Goal: Check status

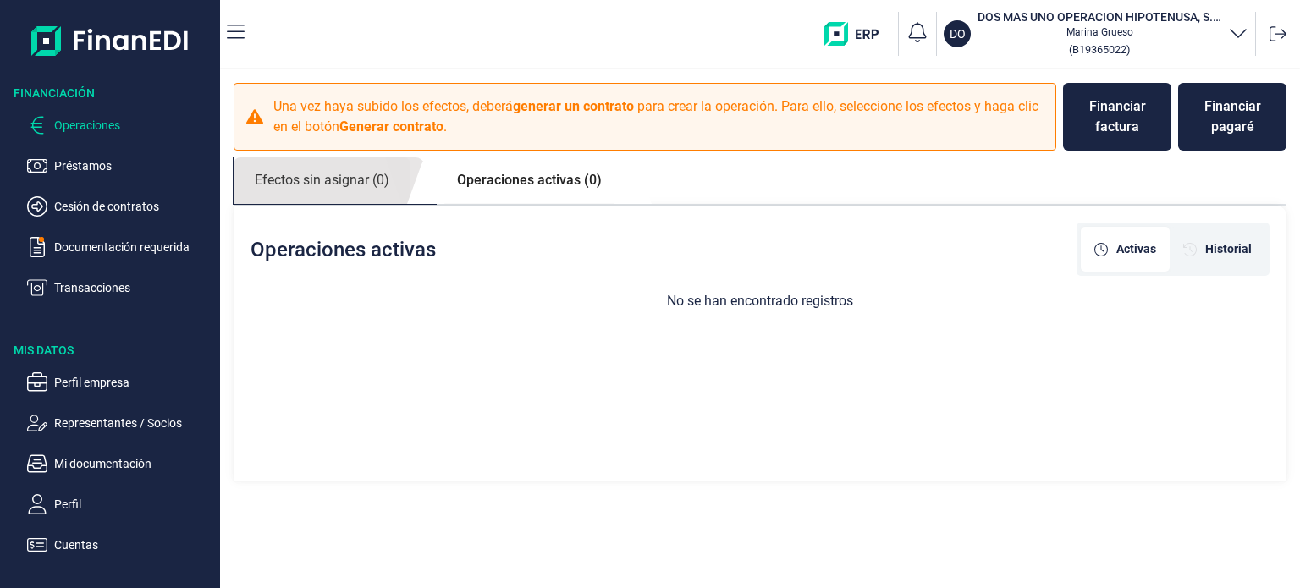
click at [295, 179] on link "Efectos sin asignar (0)" at bounding box center [322, 180] width 177 height 47
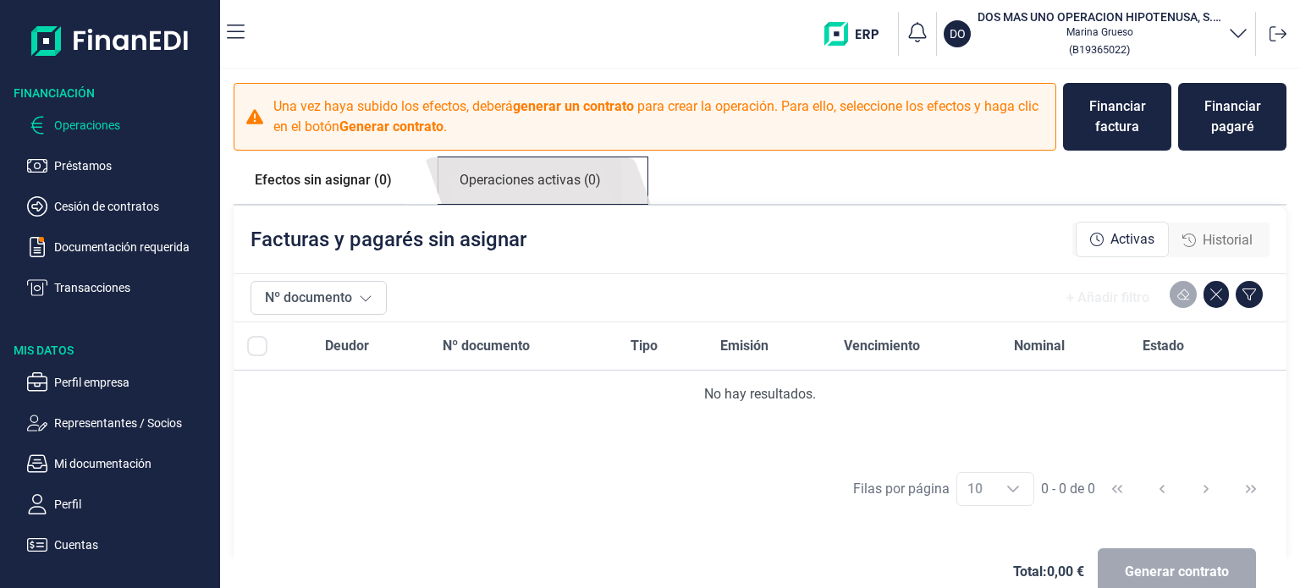
click at [495, 179] on link "Operaciones activas (0)" at bounding box center [530, 180] width 184 height 47
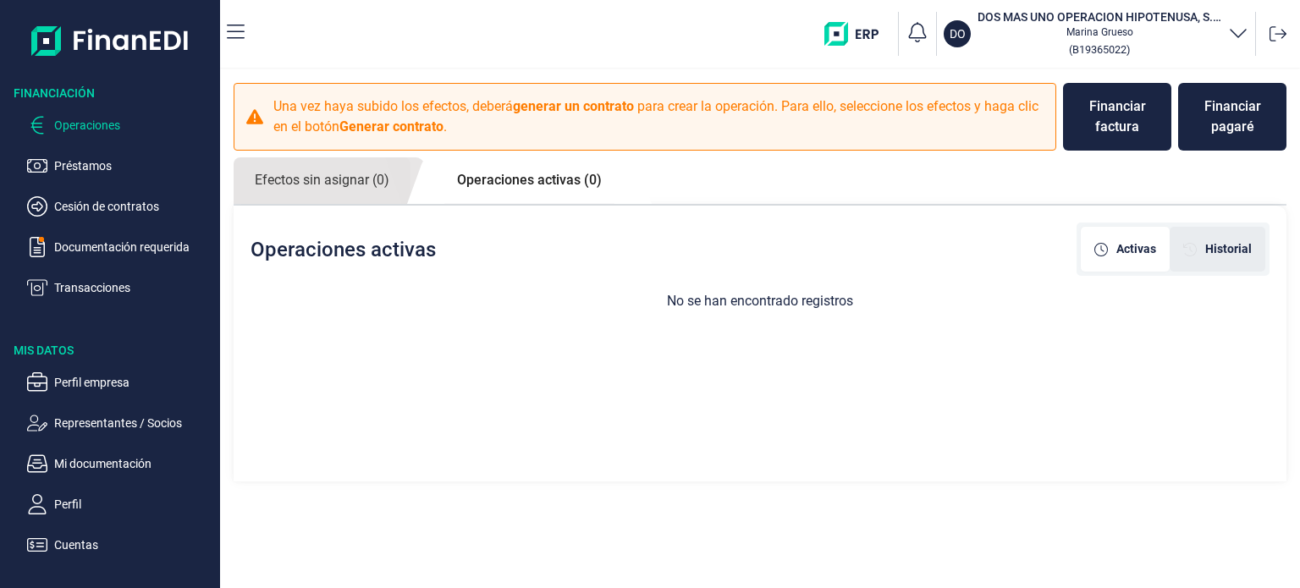
click at [1222, 256] on span "Historial" at bounding box center [1228, 249] width 47 height 18
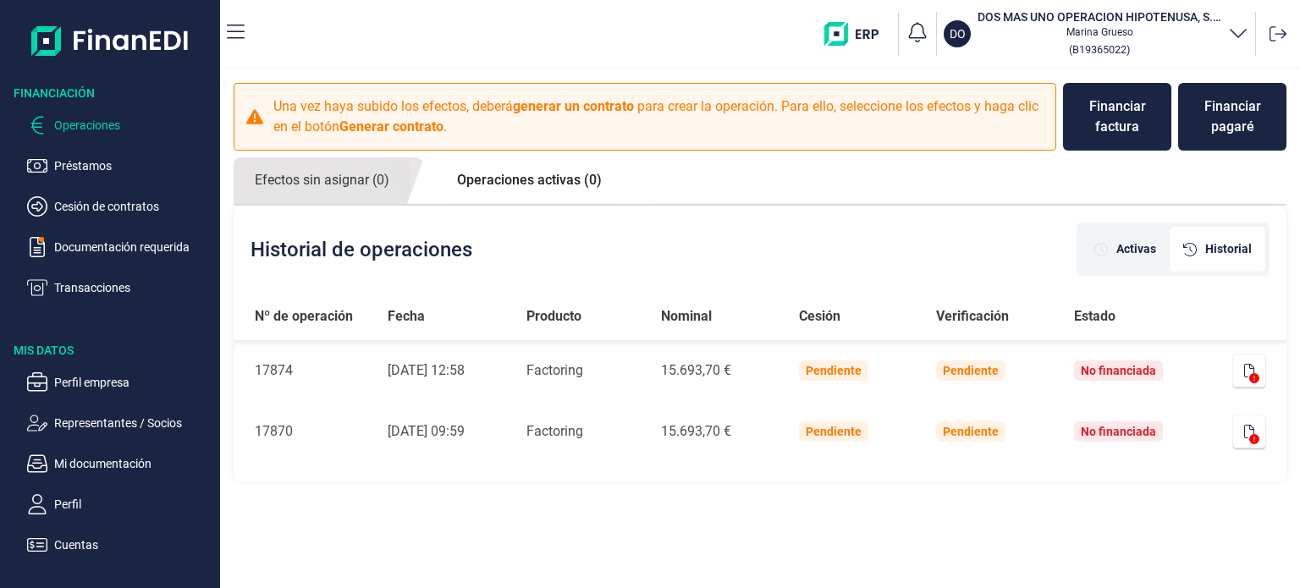
click at [516, 176] on link "Operaciones activas (0)" at bounding box center [529, 180] width 187 height 46
click at [327, 179] on link "Efectos sin asignar (0)" at bounding box center [322, 180] width 177 height 47
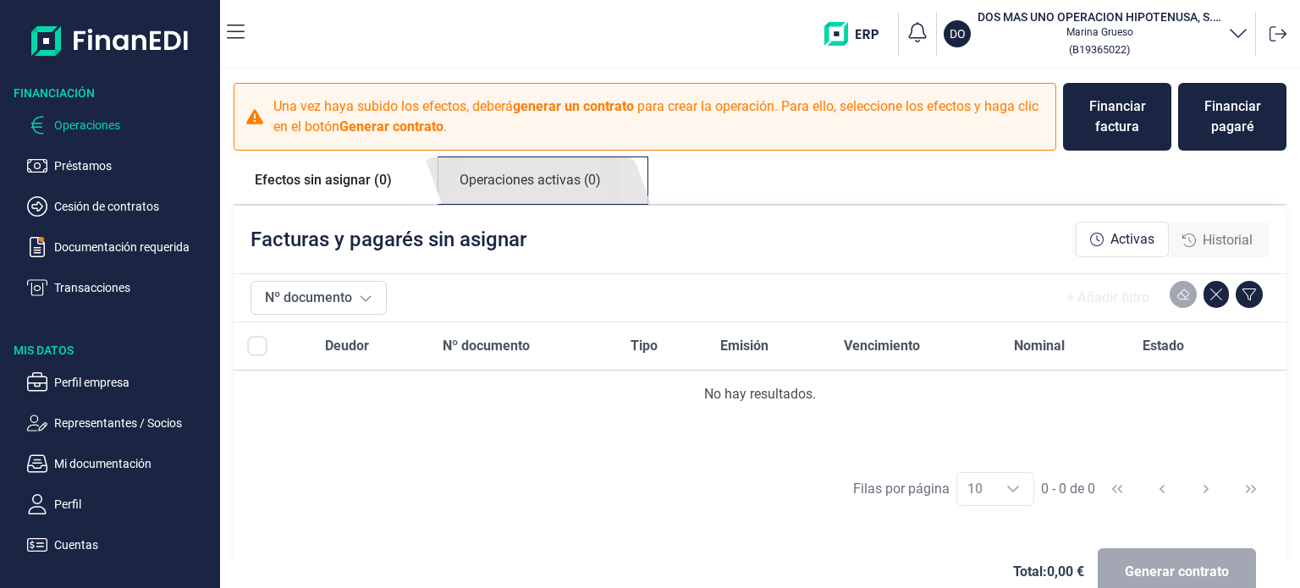
click at [470, 182] on link "Operaciones activas (0)" at bounding box center [530, 180] width 184 height 47
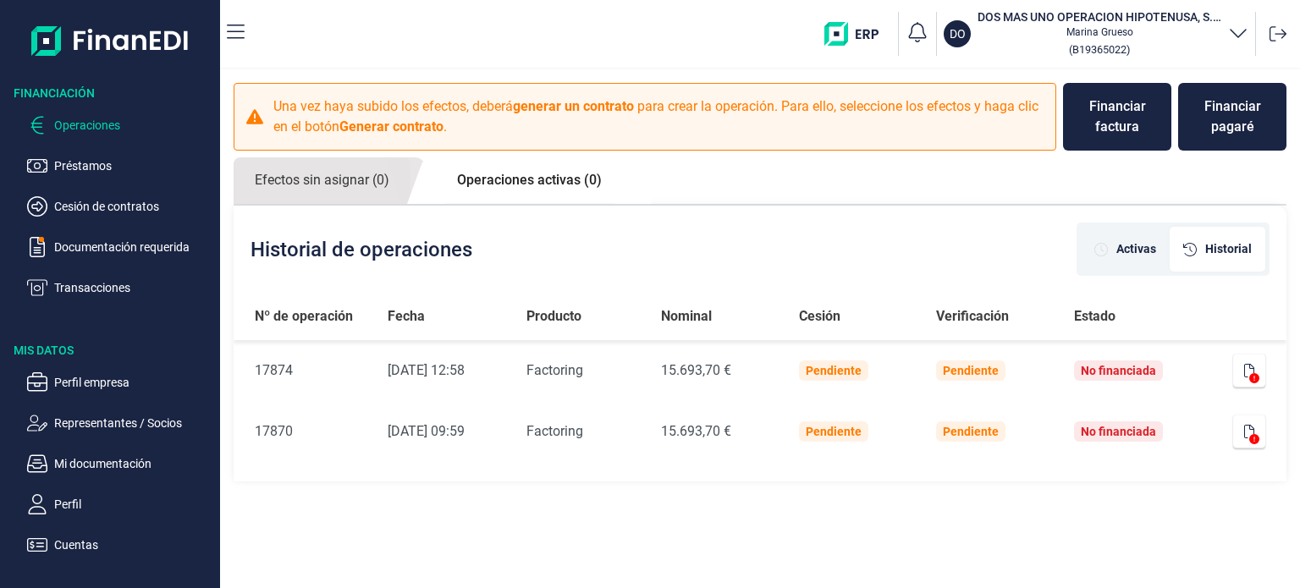
click at [105, 47] on img at bounding box center [110, 41] width 158 height 54
click at [169, 34] on img at bounding box center [110, 41] width 158 height 54
click at [924, 233] on div "Historial de operaciones Activas Historial" at bounding box center [760, 249] width 1053 height 87
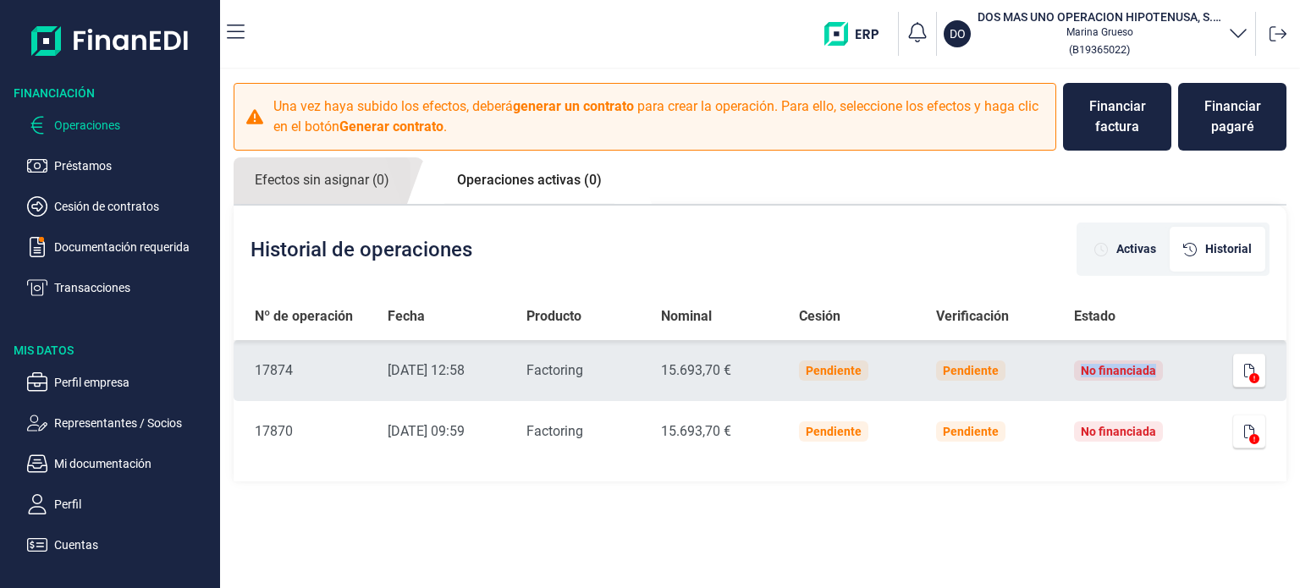
drag, startPoint x: 1083, startPoint y: 366, endPoint x: 1171, endPoint y: 373, distance: 88.3
click at [1171, 373] on td "No financiada" at bounding box center [1130, 370] width 141 height 61
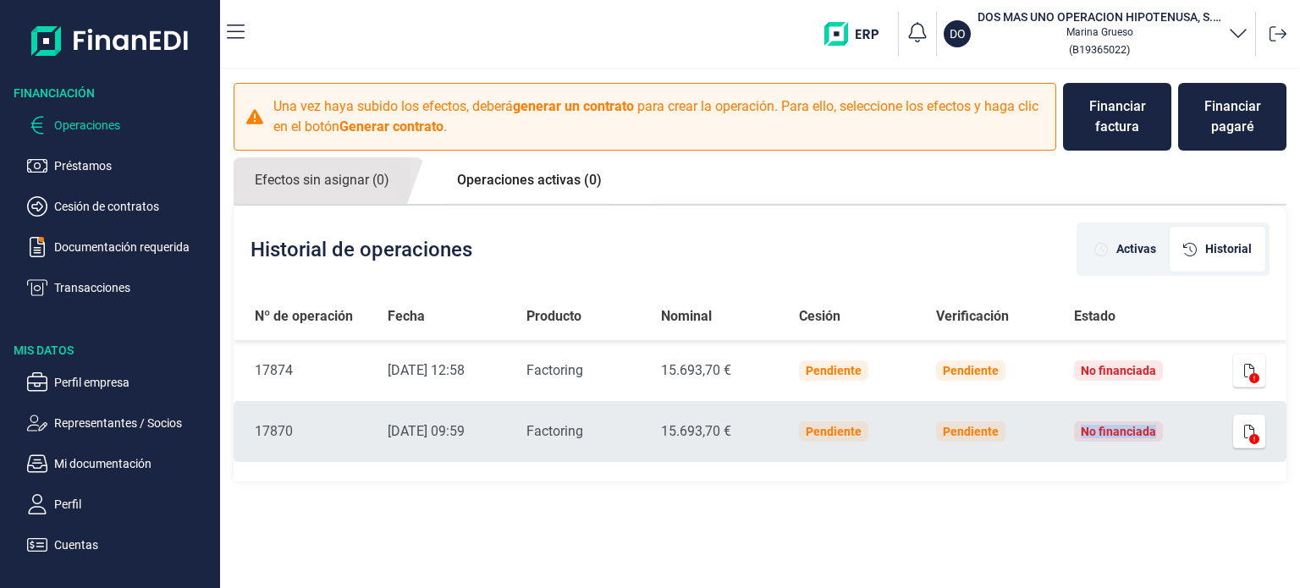
drag, startPoint x: 1081, startPoint y: 431, endPoint x: 1157, endPoint y: 430, distance: 75.3
click at [1157, 430] on div "No financiada" at bounding box center [1118, 431] width 89 height 20
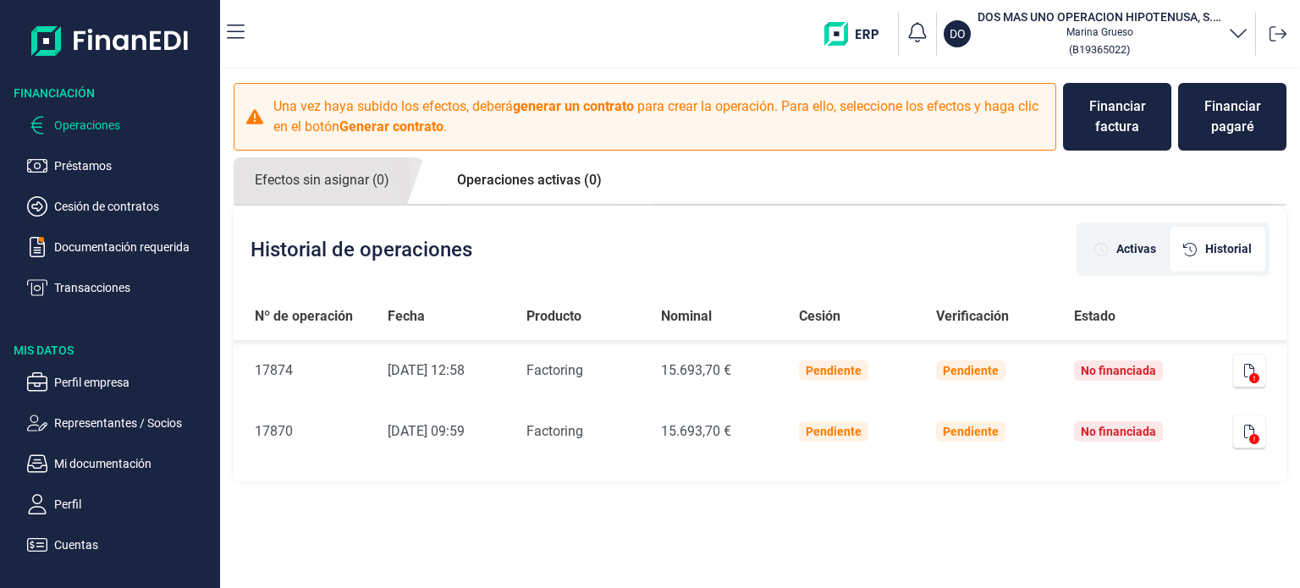
click at [1027, 257] on div "Historial de operaciones Activas Historial" at bounding box center [760, 249] width 1053 height 87
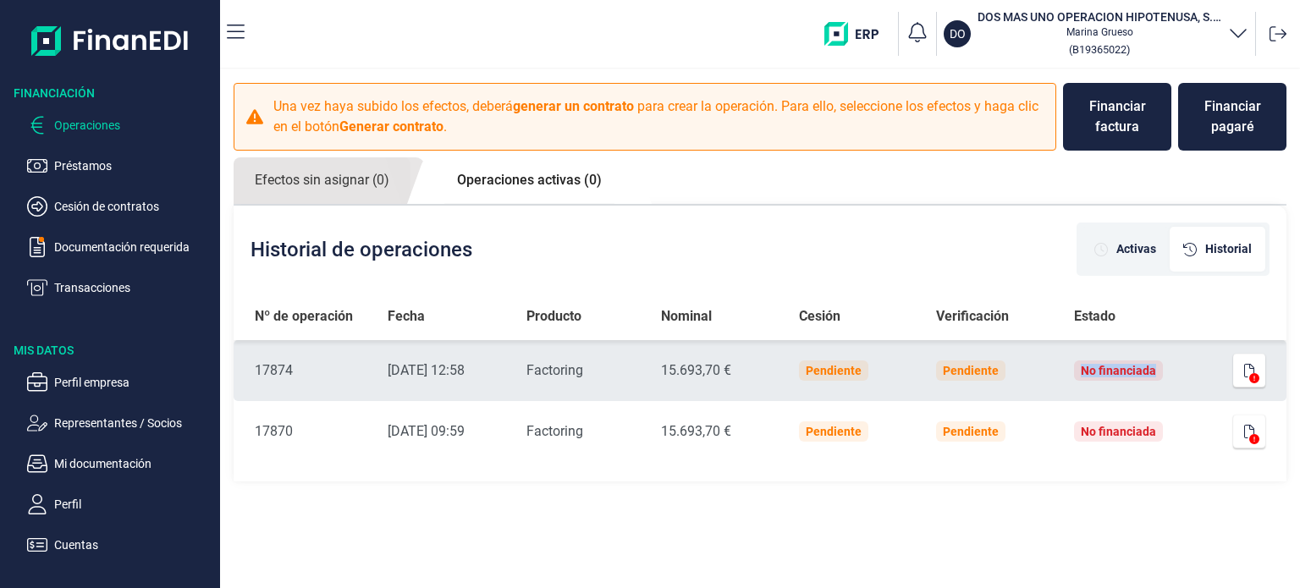
drag, startPoint x: 1081, startPoint y: 372, endPoint x: 1161, endPoint y: 365, distance: 79.9
click at [1161, 365] on div "No financiada" at bounding box center [1118, 370] width 89 height 20
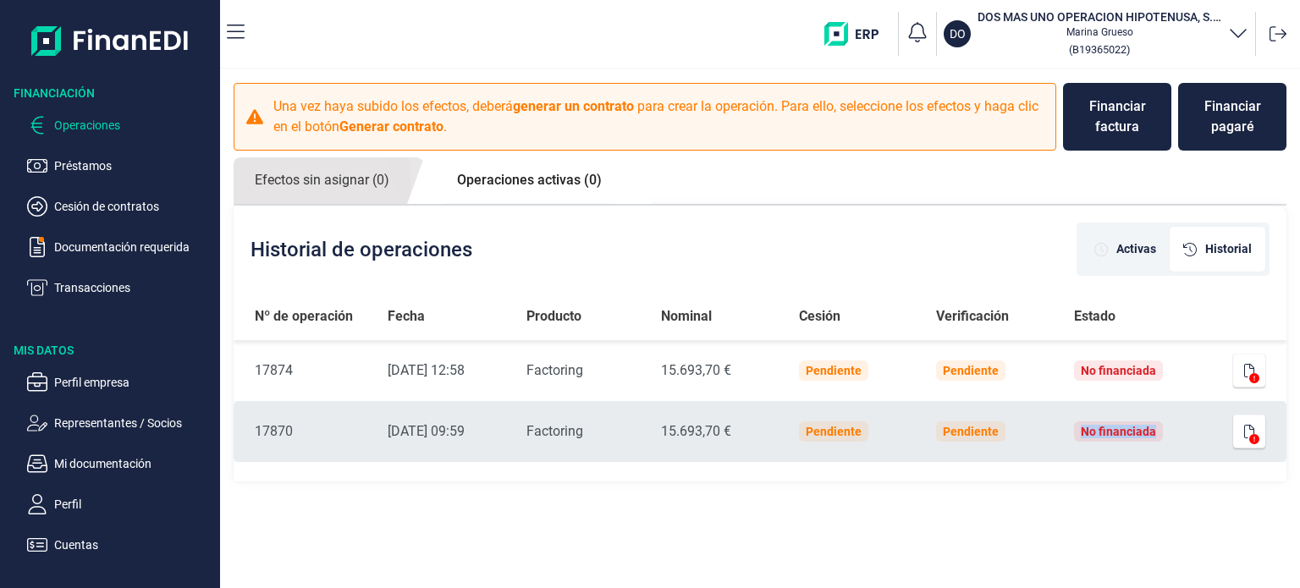
drag, startPoint x: 1081, startPoint y: 429, endPoint x: 1158, endPoint y: 426, distance: 77.1
click at [1158, 426] on div "No financiada" at bounding box center [1118, 431] width 89 height 20
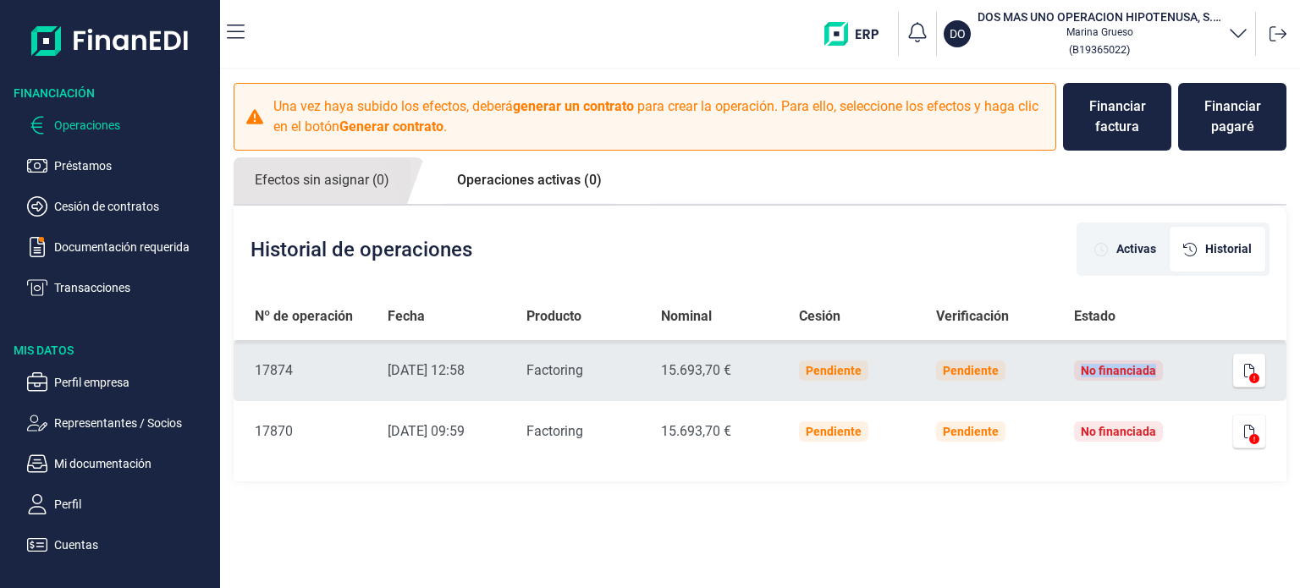
drag, startPoint x: 1082, startPoint y: 368, endPoint x: 1158, endPoint y: 369, distance: 75.3
click at [1158, 369] on div "No financiada" at bounding box center [1118, 370] width 89 height 20
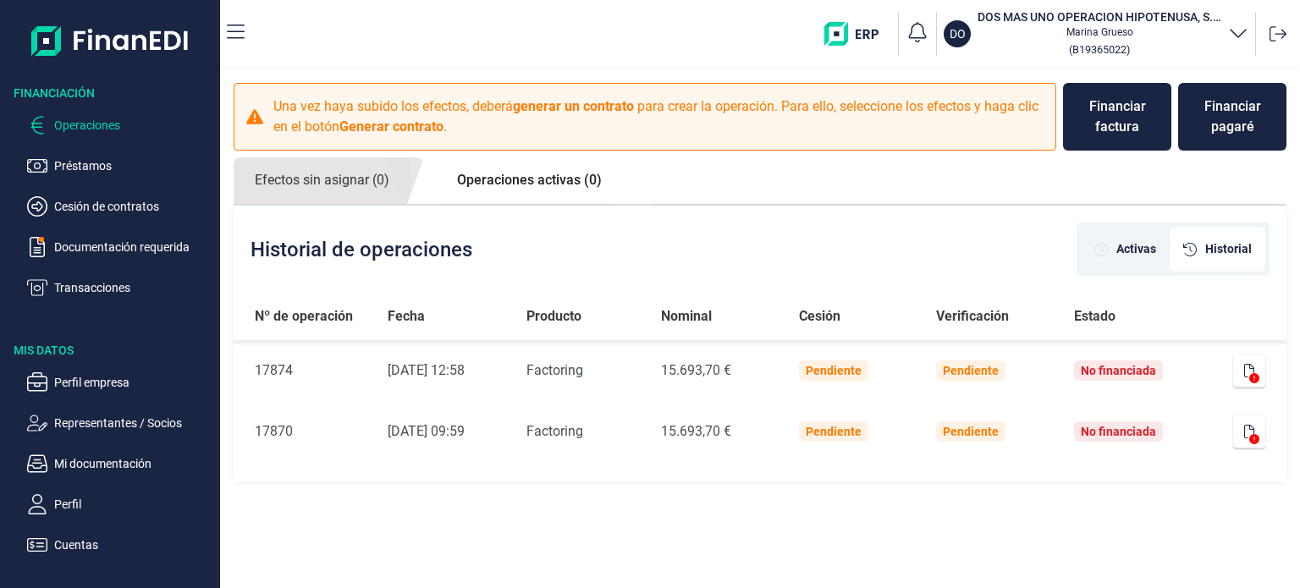
click at [905, 225] on div "Historial de operaciones Activas Historial" at bounding box center [760, 249] width 1053 height 87
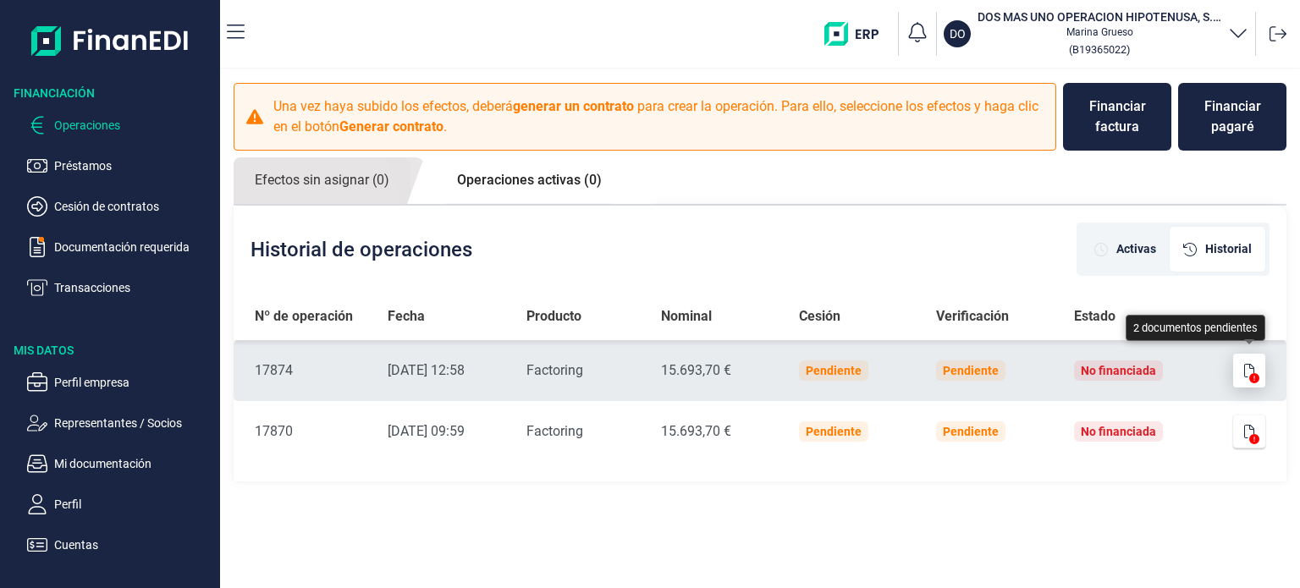
click at [1250, 368] on icon "button" at bounding box center [1249, 371] width 10 height 14
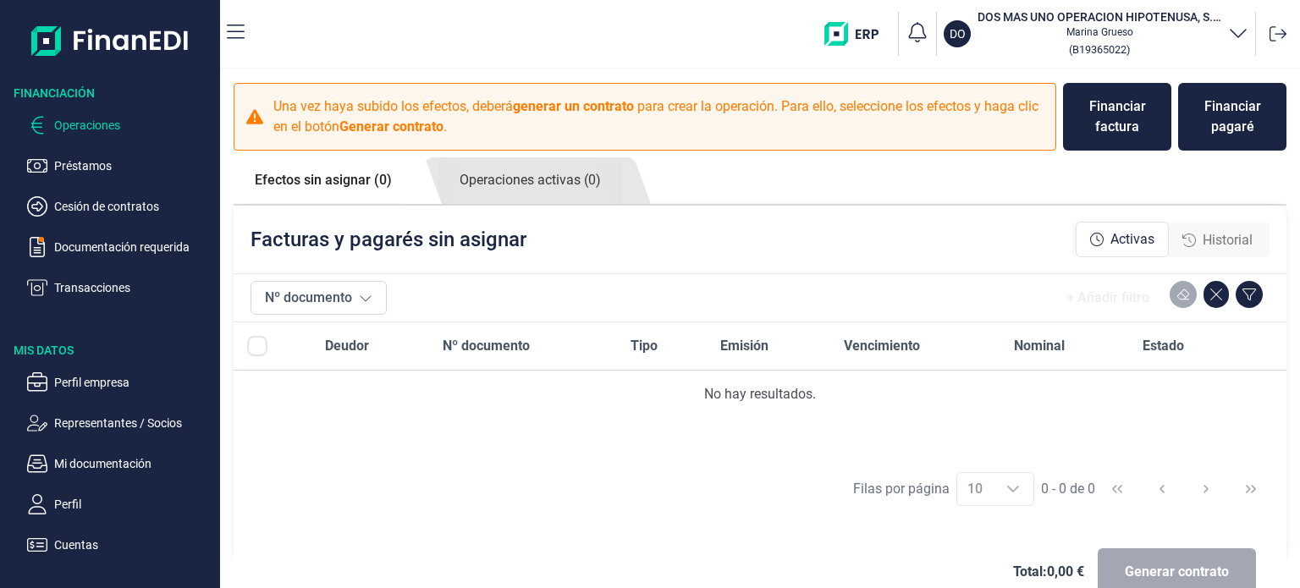
click at [1202, 231] on span "Historial" at bounding box center [1227, 240] width 50 height 20
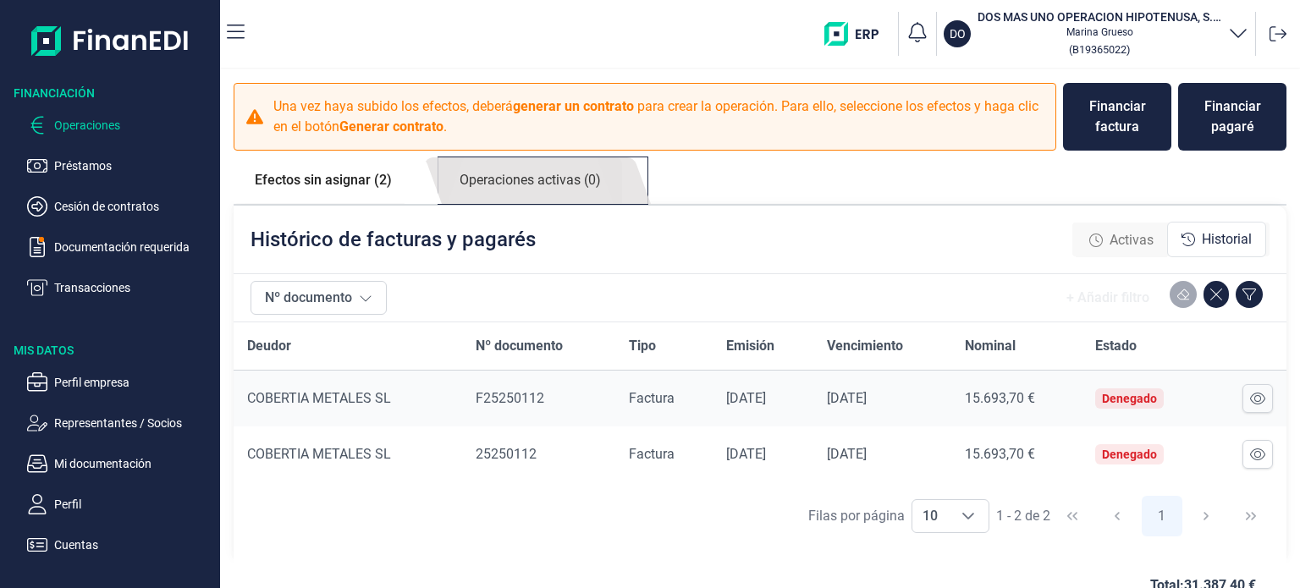
click at [582, 174] on link "Operaciones activas (0)" at bounding box center [530, 180] width 184 height 47
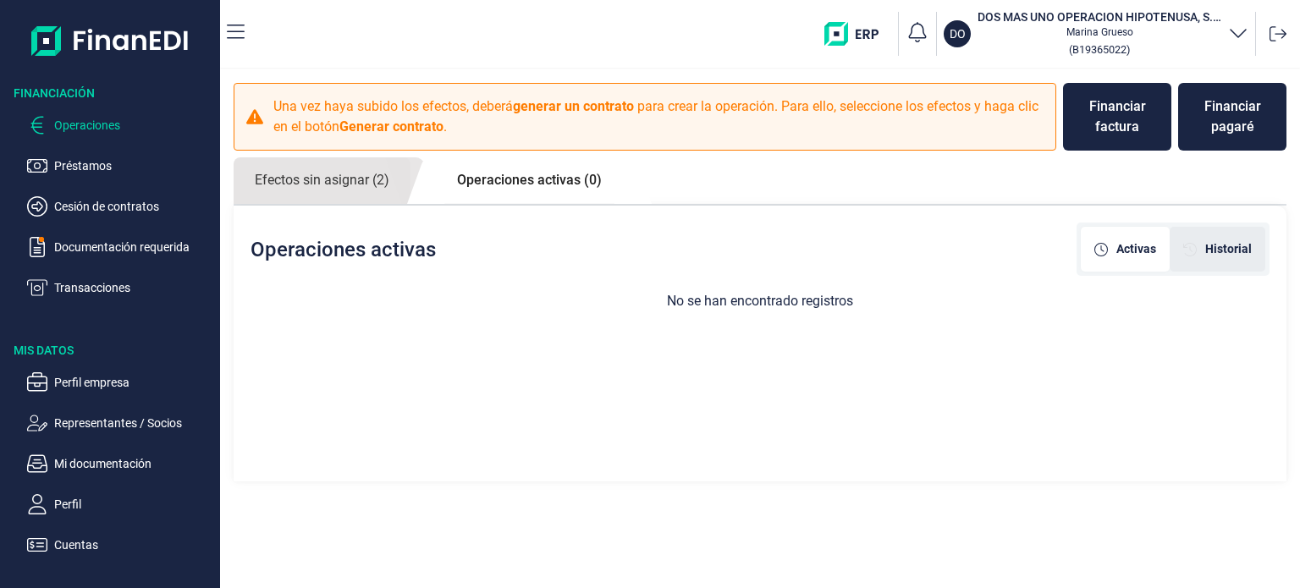
click at [1233, 250] on span "Historial" at bounding box center [1228, 249] width 47 height 18
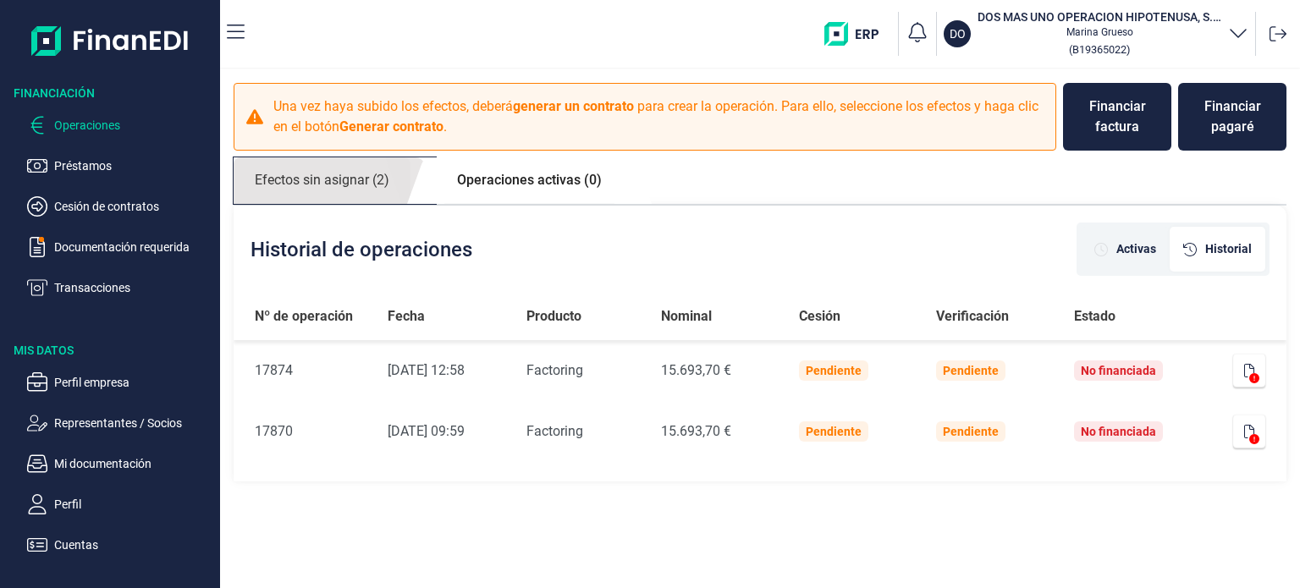
click at [343, 193] on link "Efectos sin asignar (2)" at bounding box center [322, 180] width 177 height 47
